Goal: Task Accomplishment & Management: Manage account settings

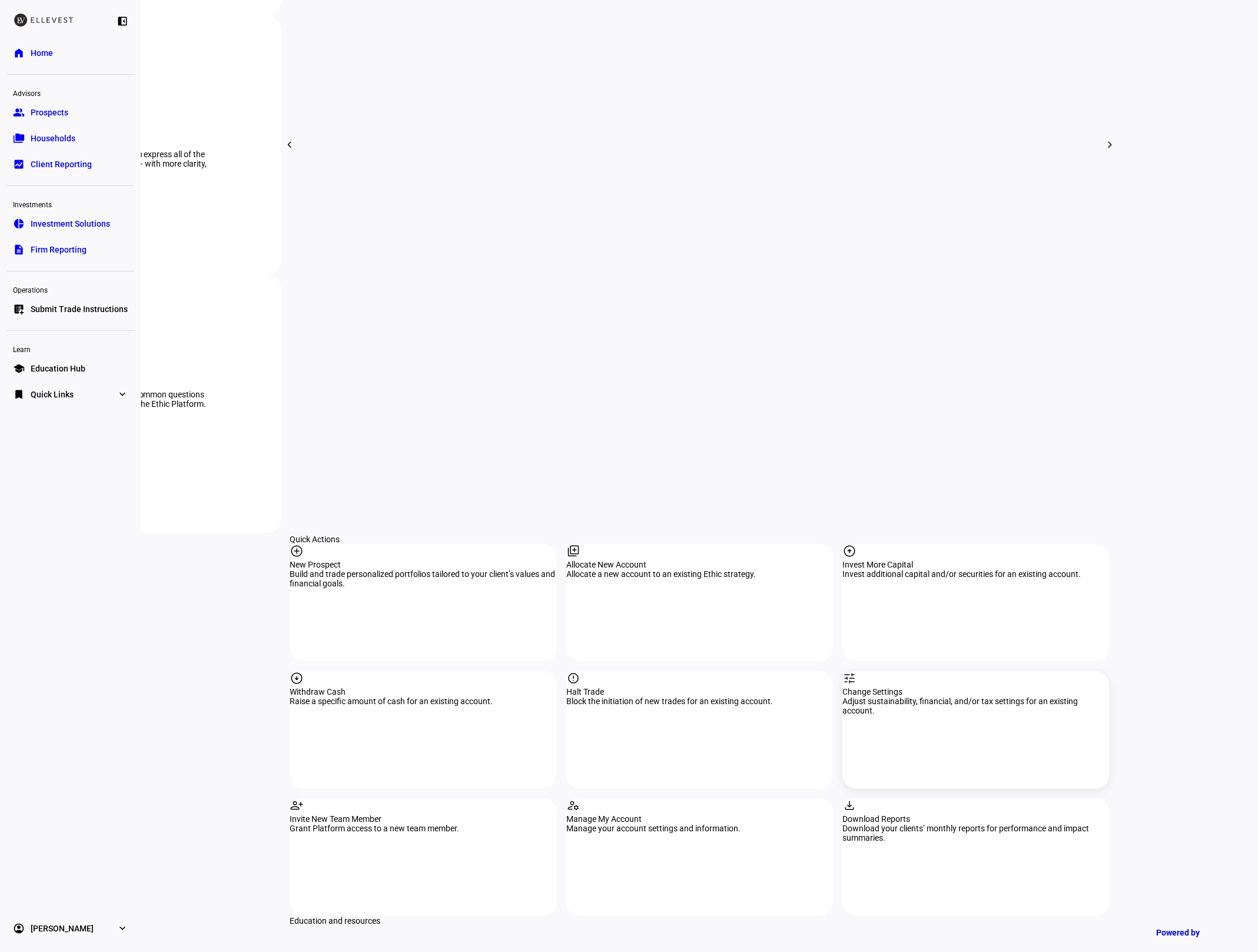
scroll to position [767, 0]
click at [999, 669] on div "tune Change Settings Adjust sustainability, financial, and/or tax settings for …" at bounding box center [976, 728] width 267 height 117
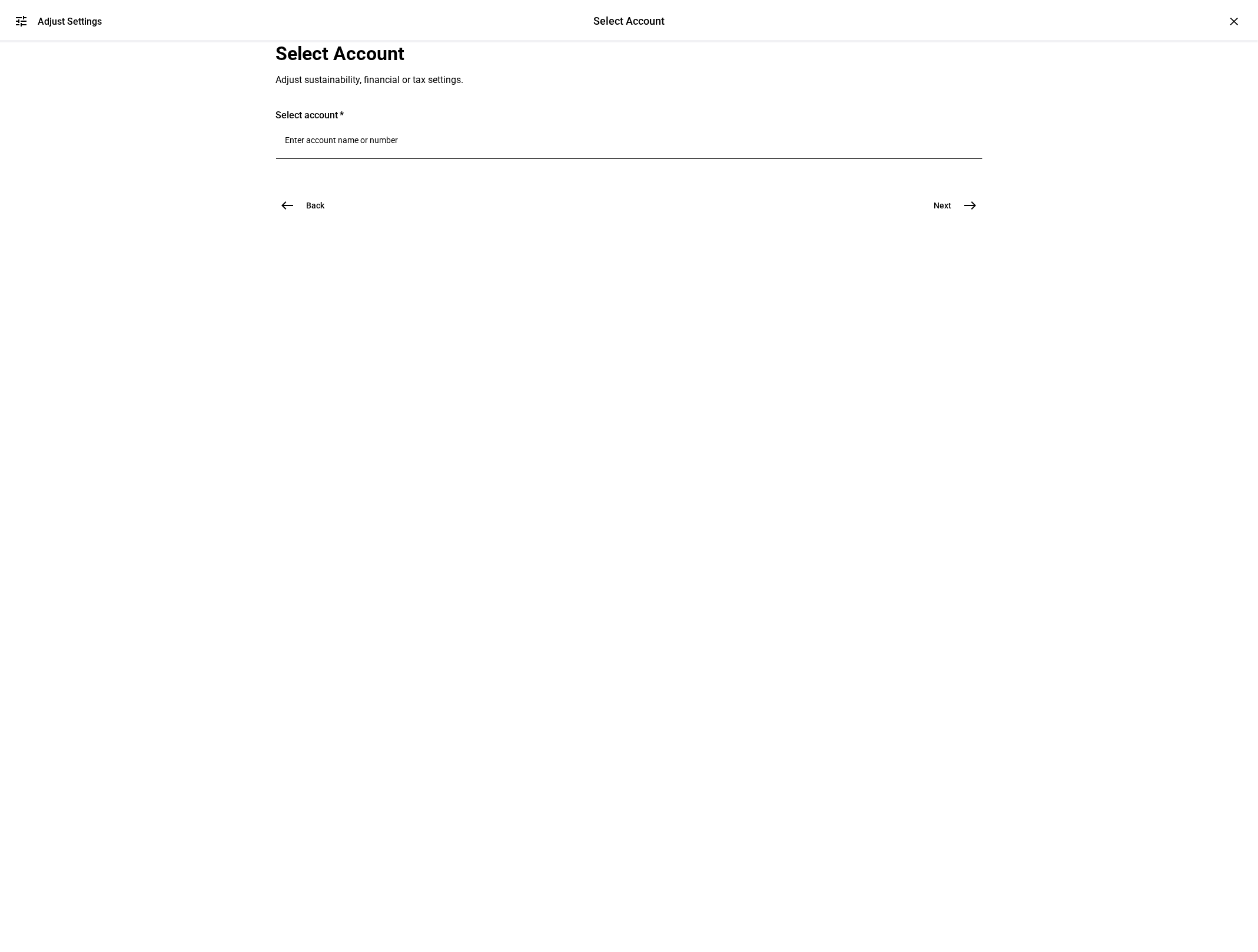
drag, startPoint x: 355, startPoint y: 285, endPoint x: 356, endPoint y: 291, distance: 6.1
click at [355, 159] on div at bounding box center [629, 142] width 688 height 33
click at [358, 159] on div at bounding box center [629, 142] width 688 height 33
type input "5131"
click at [367, 350] on span "[PERSON_NAME]" at bounding box center [369, 353] width 71 height 13
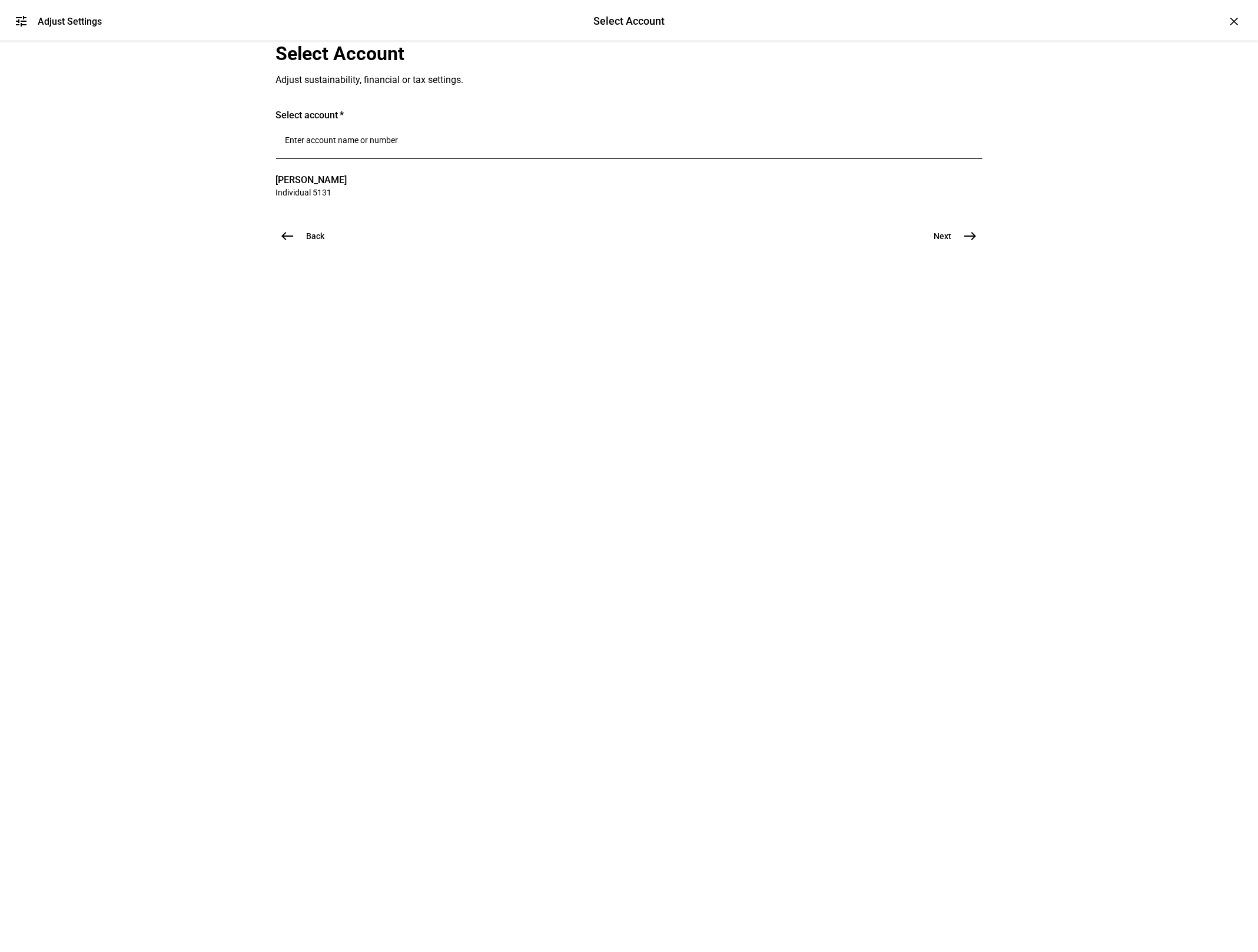
click at [950, 242] on span "Next" at bounding box center [943, 236] width 17 height 12
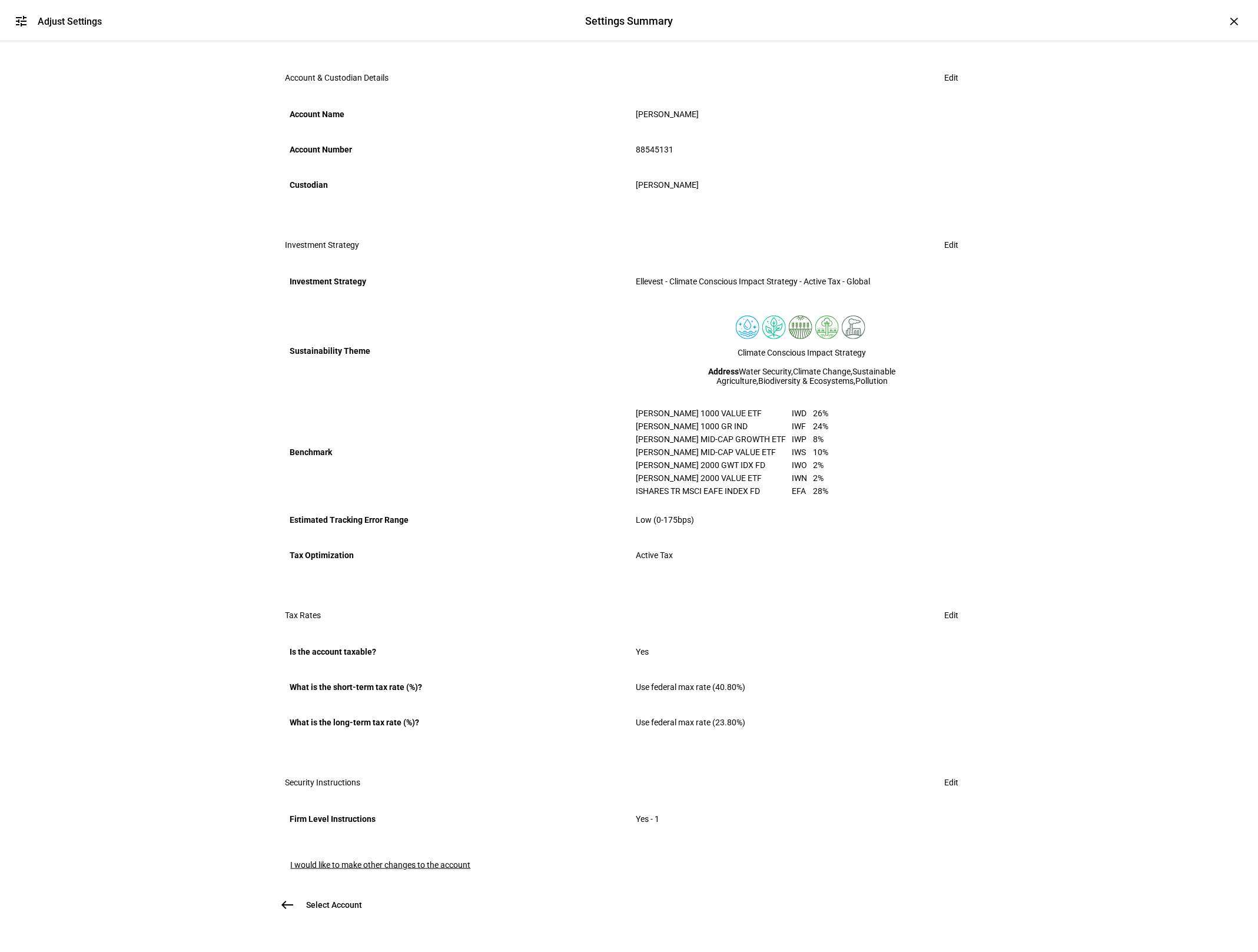
scroll to position [359, 0]
click at [455, 860] on span "I would like to make other changes to the account" at bounding box center [381, 865] width 180 height 9
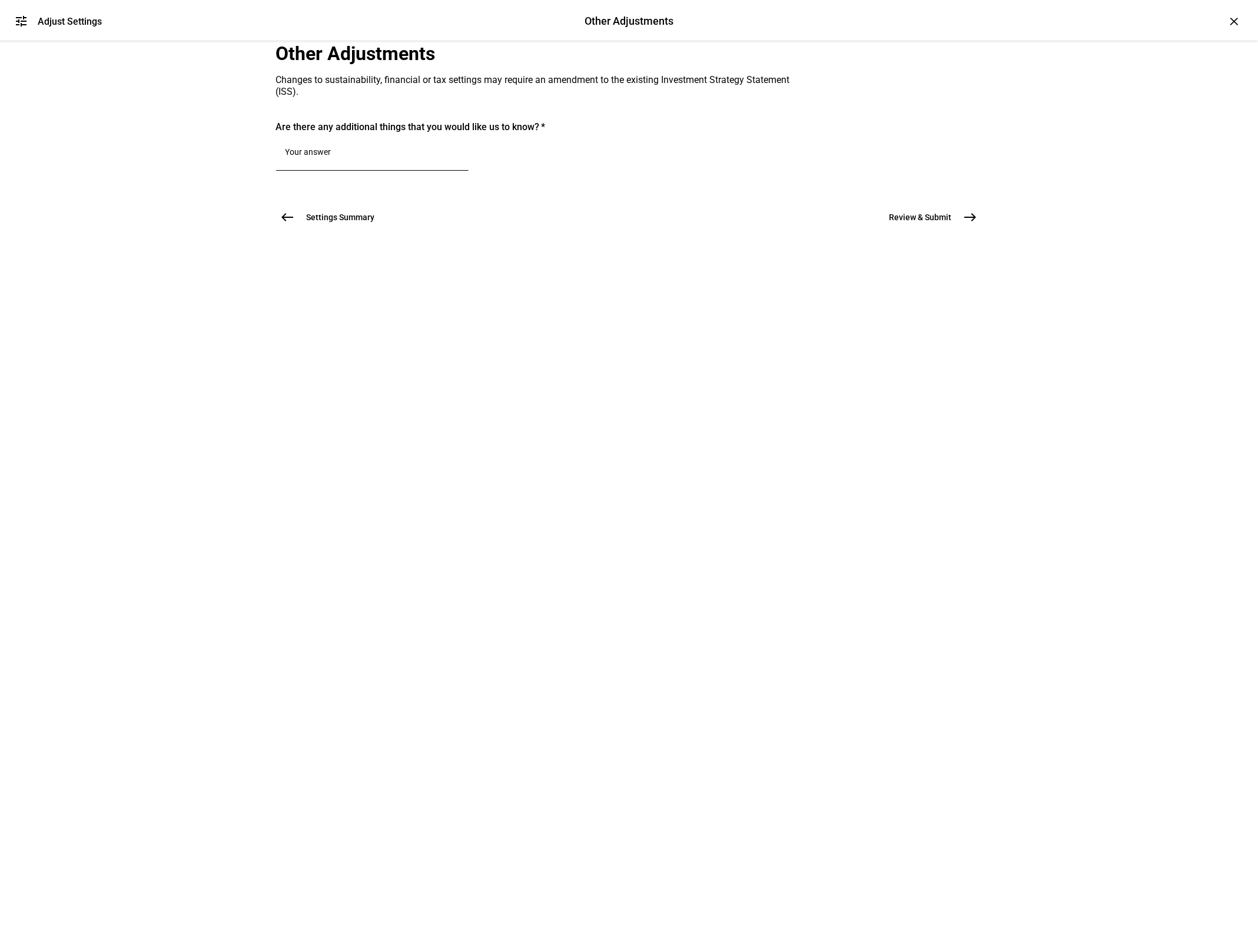
scroll to position [0, 0]
click at [348, 161] on textarea at bounding box center [372, 154] width 174 height 14
paste textarea "bring the accounts within the new lower tracking error budget,"
click at [417, 175] on textarea "Please bring the accounts within the new lower tracking error budget," at bounding box center [372, 161] width 174 height 28
click at [435, 175] on textarea "Please bring the account within the new lower tracking error budget," at bounding box center [372, 161] width 174 height 28
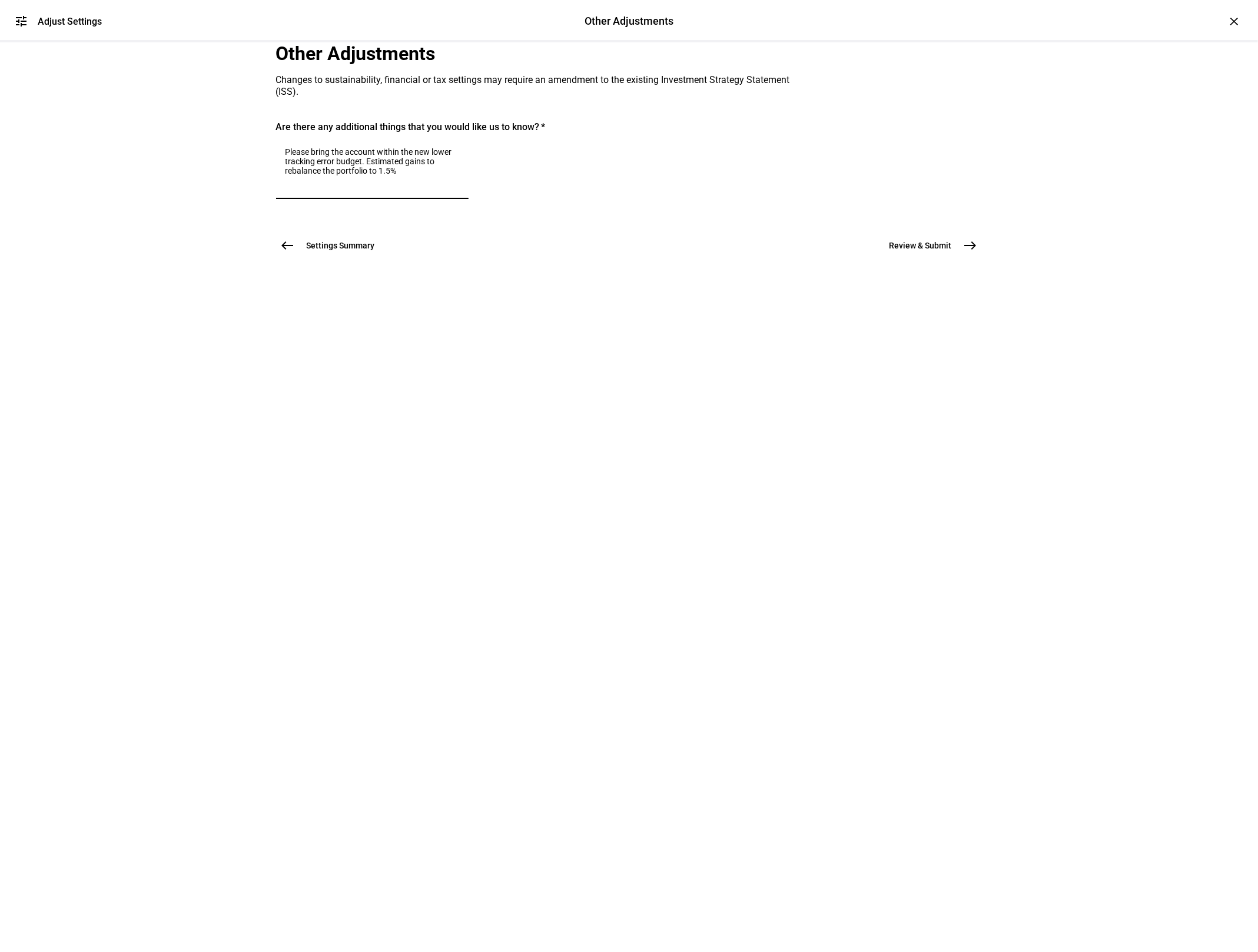
drag, startPoint x: 433, startPoint y: 338, endPoint x: 326, endPoint y: 335, distance: 107.0
click at [326, 189] on textarea "Please bring the account within the new lower tracking error budget. Estimated …" at bounding box center [372, 168] width 174 height 42
click at [453, 189] on textarea "Please bring the account within the new lower tracking error budget. Estimated …" at bounding box center [372, 168] width 174 height 42
drag, startPoint x: 453, startPoint y: 335, endPoint x: 365, endPoint y: 334, distance: 88.0
click at [365, 189] on textarea "Please bring the account within the new lower tracking error budget. Estimated …" at bounding box center [372, 168] width 174 height 42
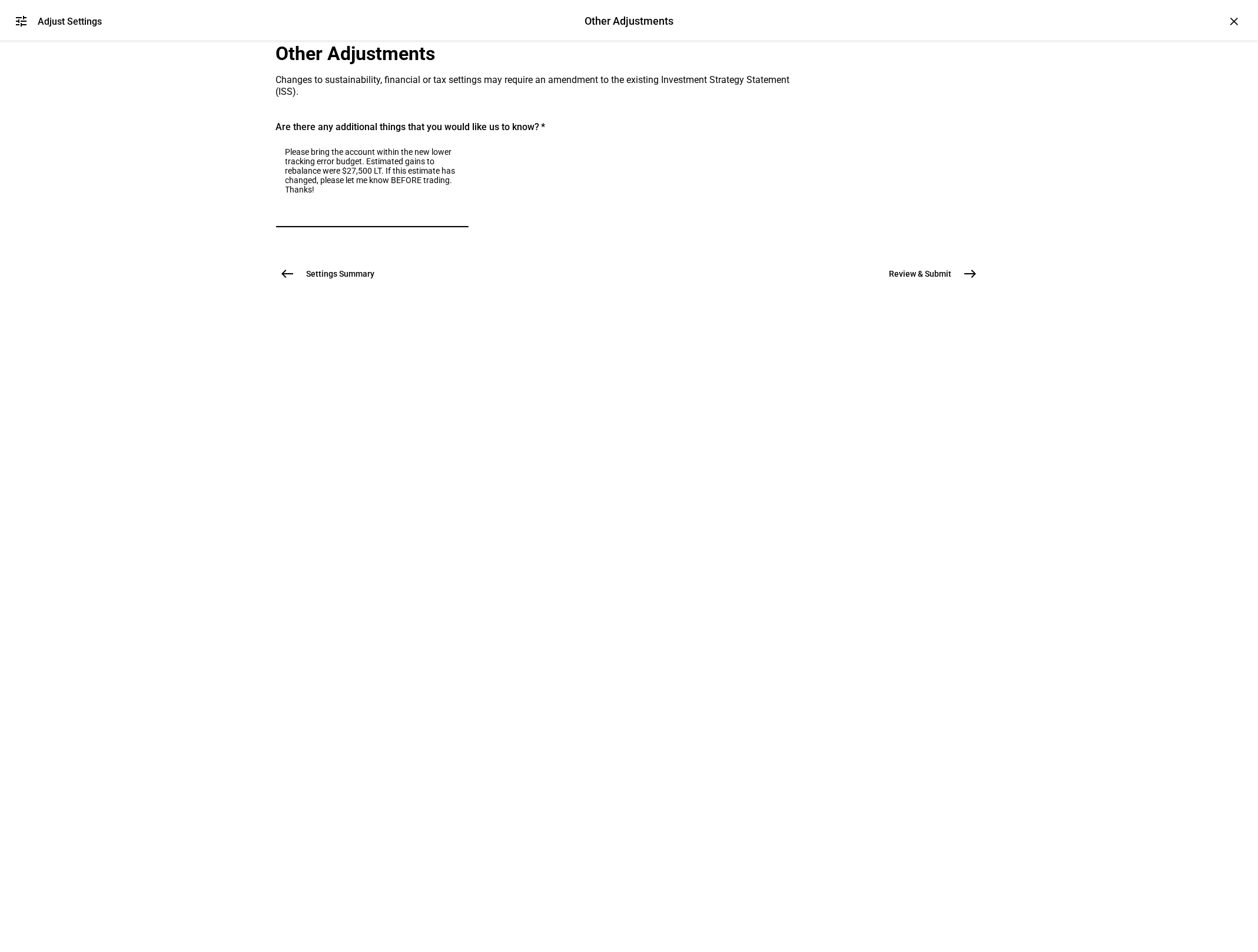
drag, startPoint x: 384, startPoint y: 307, endPoint x: 424, endPoint y: 304, distance: 40.1
click at [384, 218] on textarea "Please bring the account within the new lower tracking error budget. Estimated …" at bounding box center [372, 182] width 174 height 70
click at [399, 218] on textarea "Please bring this account within the new lower tracking error budget. Estimated…" at bounding box center [372, 182] width 174 height 70
click at [417, 218] on textarea "Please bring this account within the new lower tracking error budget (1.5% or l…" at bounding box center [372, 182] width 174 height 70
click at [459, 218] on textarea "Please bring this account within the new lower tracking error budget (1.50% or …" at bounding box center [372, 182] width 174 height 70
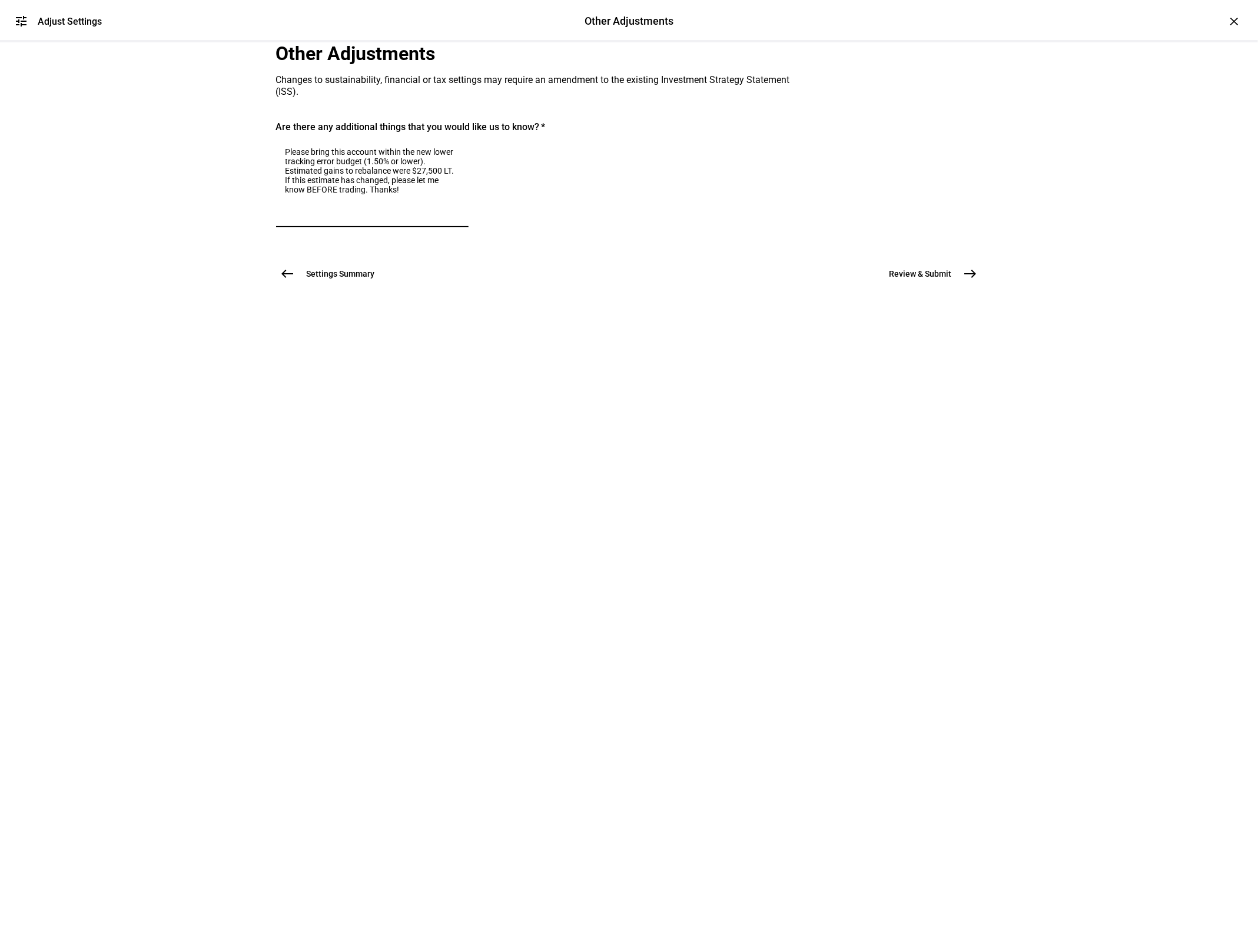
drag, startPoint x: 489, startPoint y: 332, endPoint x: 555, endPoint y: 337, distance: 66.2
click at [459, 218] on textarea "Please bring this account within the new lower tracking error budget (1.50% or …" at bounding box center [372, 182] width 174 height 70
type textarea "Please bring this account within the new lower tracking error budget (1.50% or …"
click at [959, 285] on button "Review & Submit east" at bounding box center [930, 273] width 107 height 23
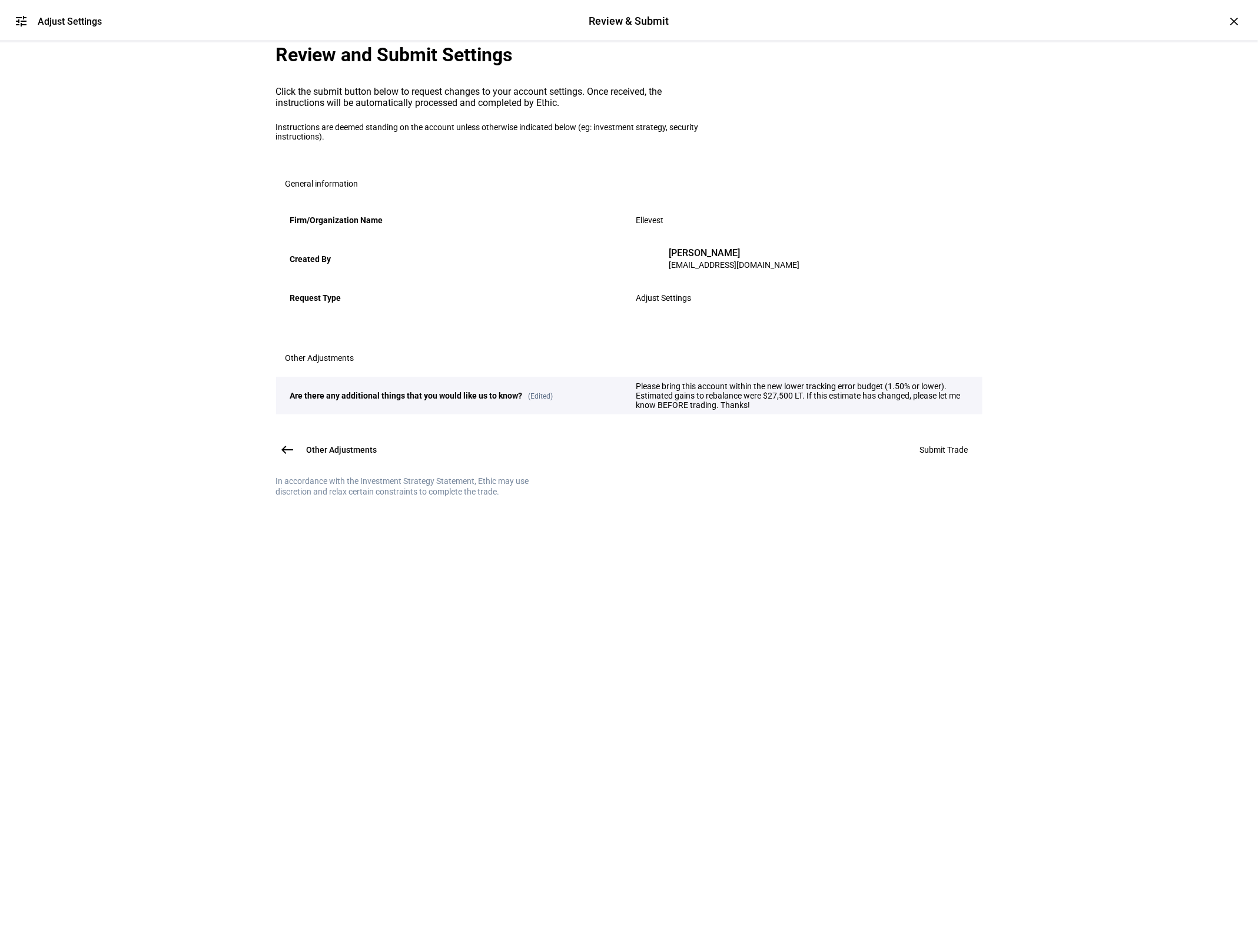
click at [950, 455] on span "Submit Trade" at bounding box center [944, 450] width 48 height 9
